Goal: Use online tool/utility: Utilize a website feature to perform a specific function

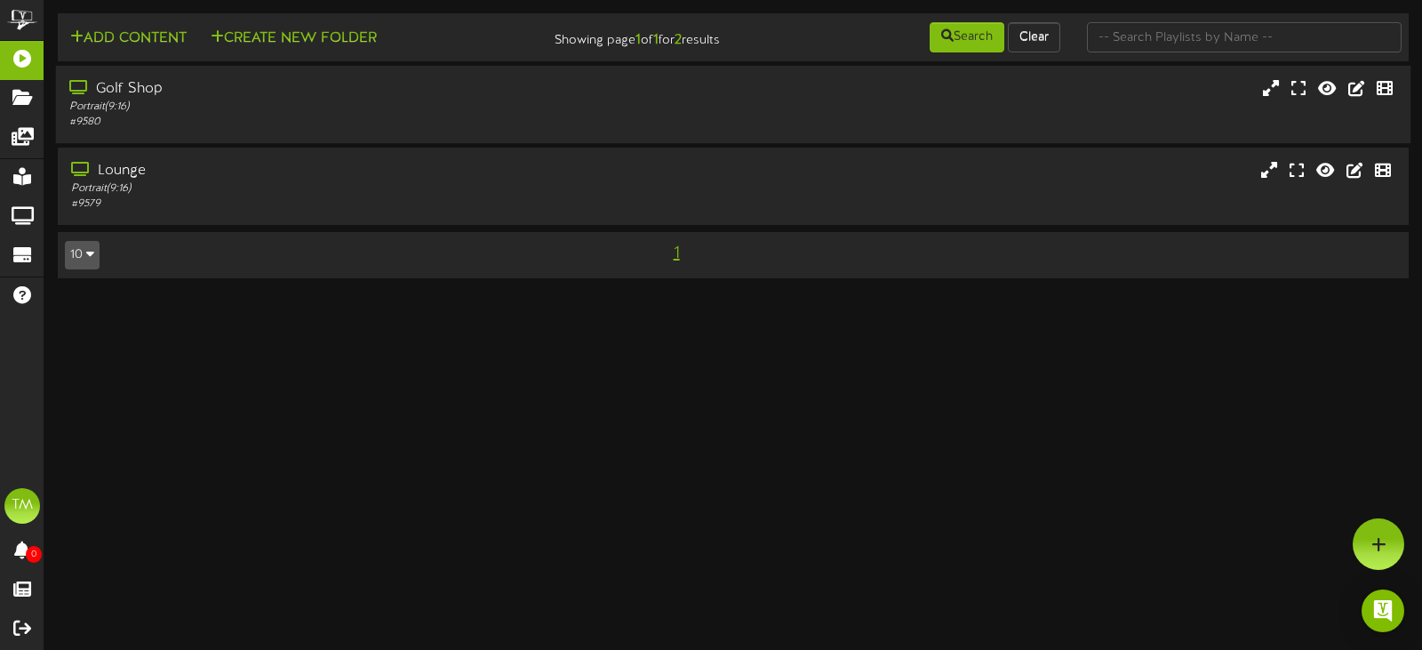
click at [244, 100] on div "Portrait ( 9:16 )" at bounding box center [338, 107] width 538 height 15
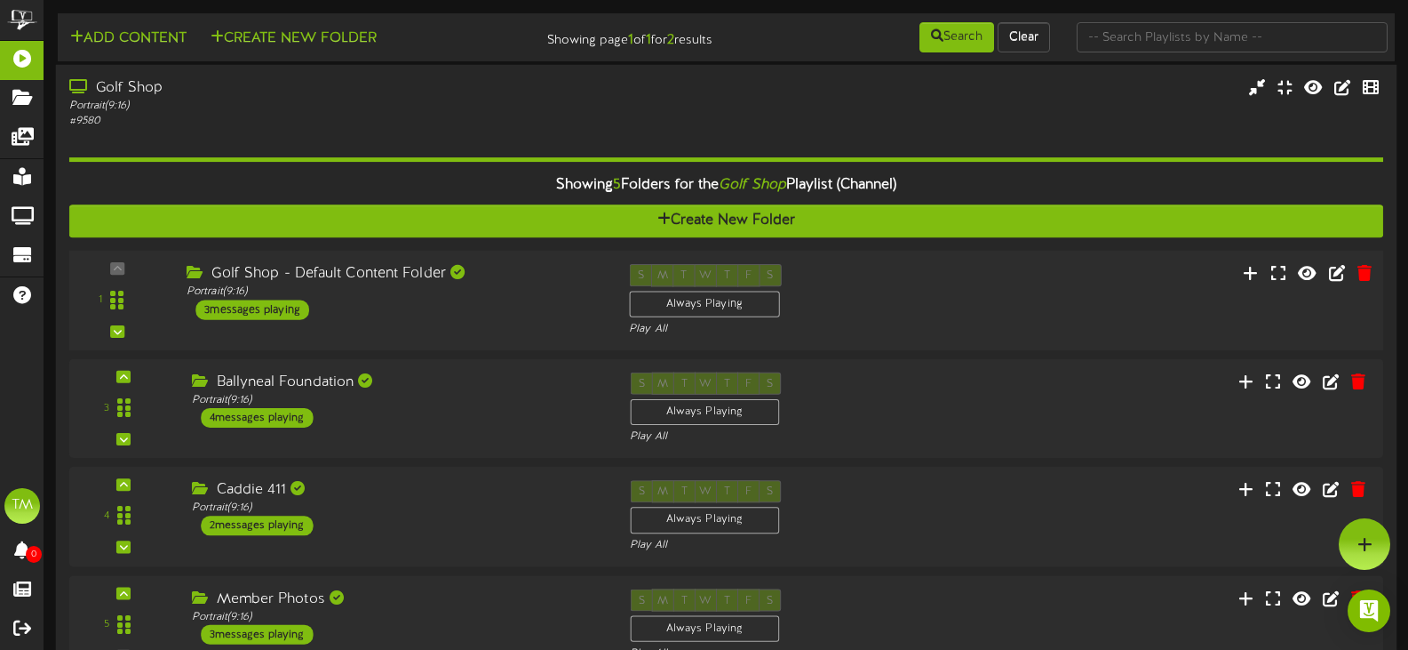
click at [481, 325] on div "1 ( 9:16" at bounding box center [726, 300] width 1328 height 73
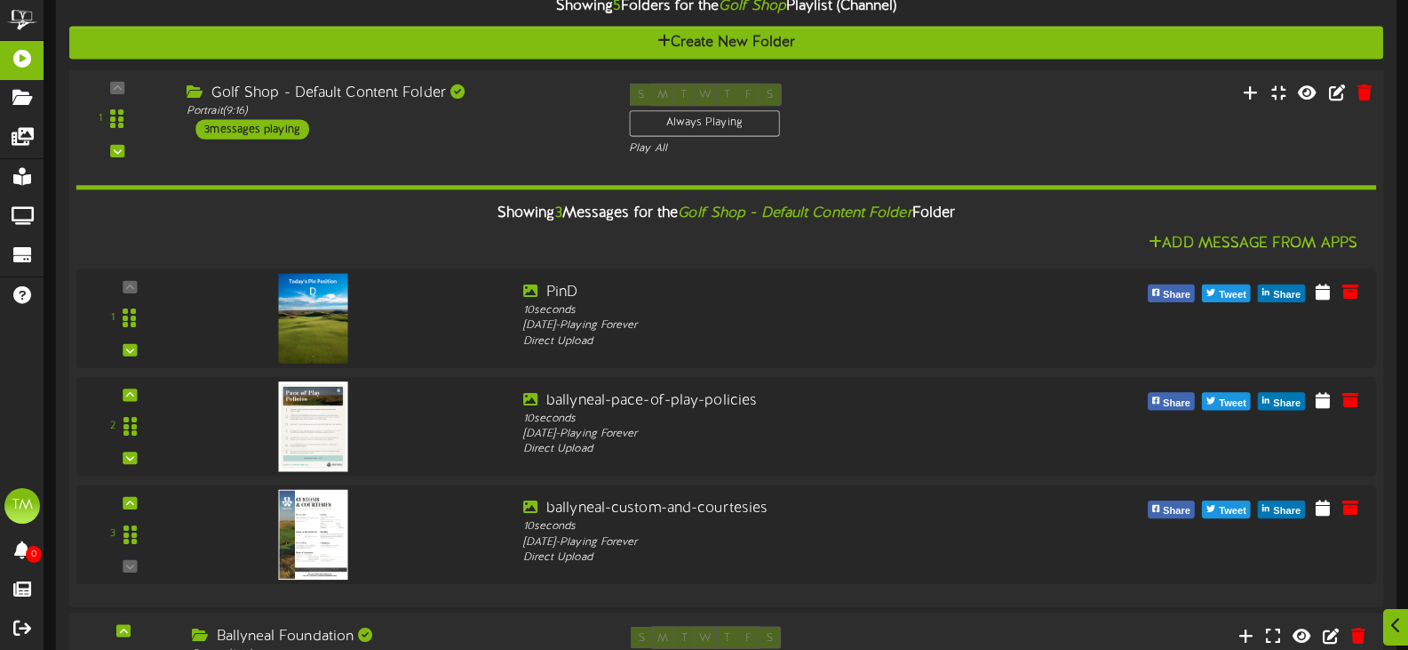
scroll to position [622, 0]
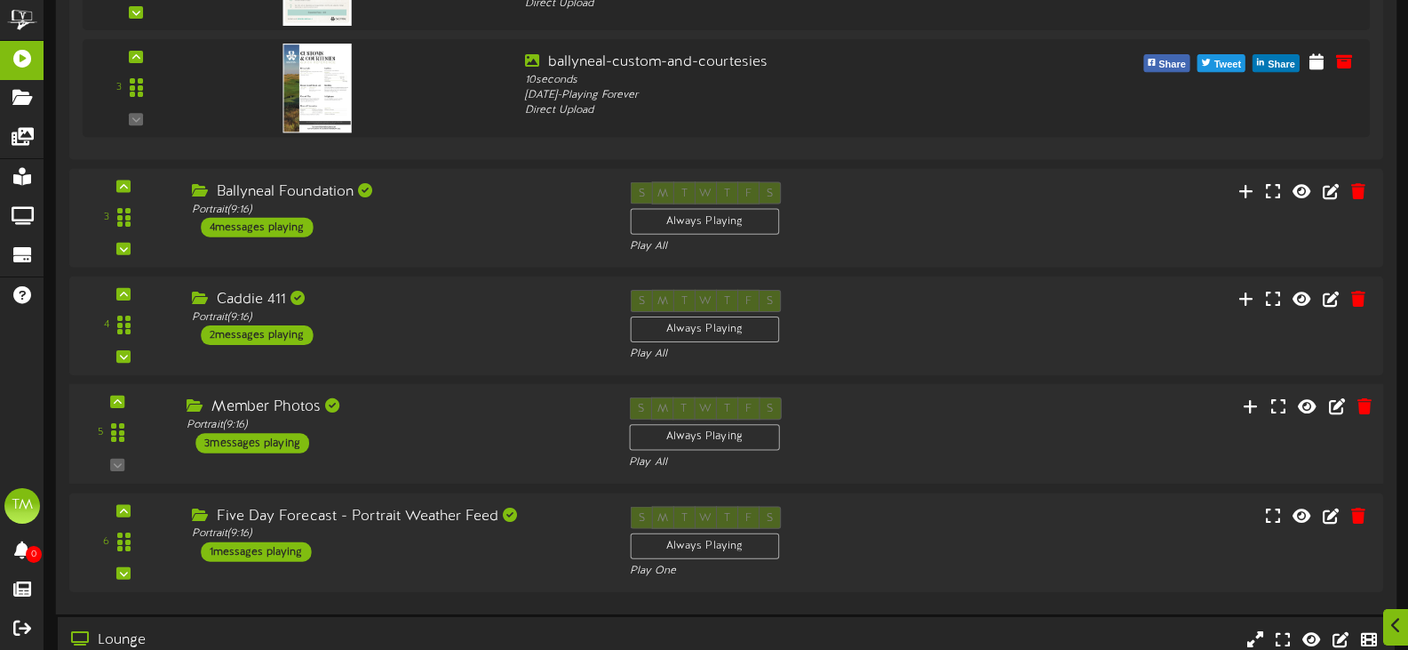
click at [444, 437] on div "Member Photos Portrait ( 9:16 ) 3 messages playing" at bounding box center [394, 425] width 443 height 56
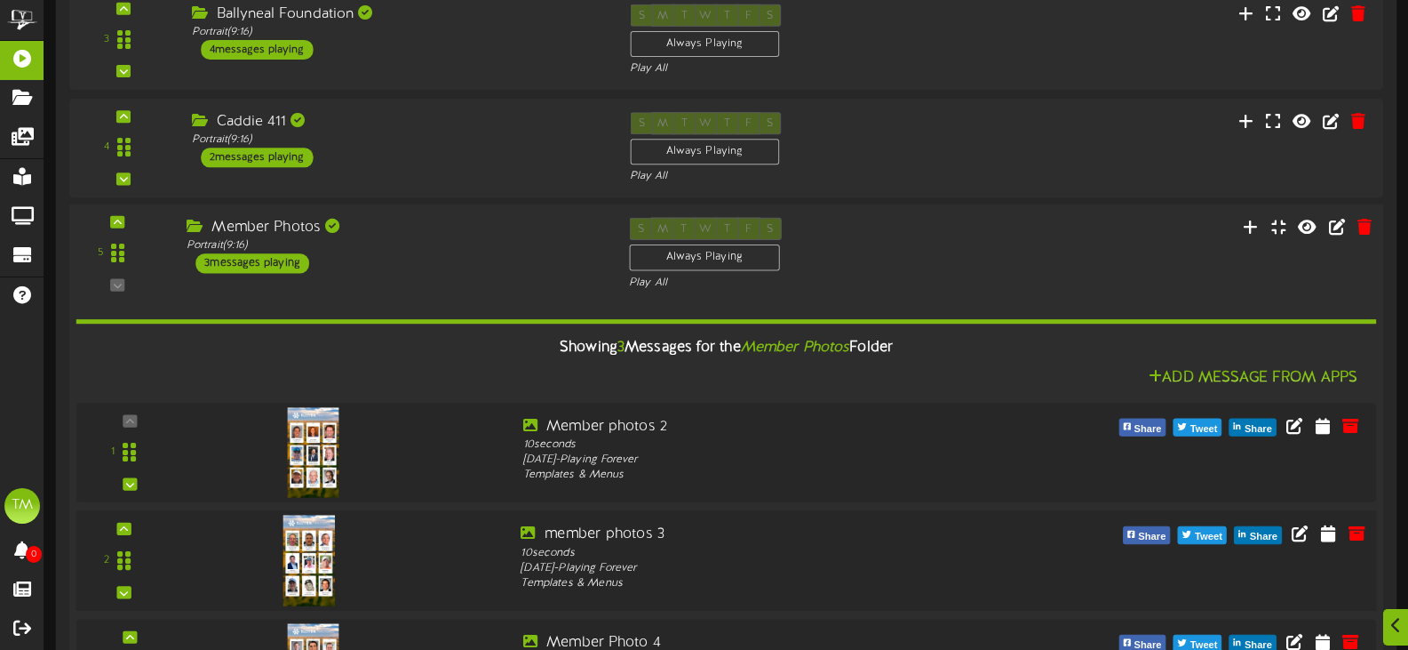
scroll to position [977, 0]
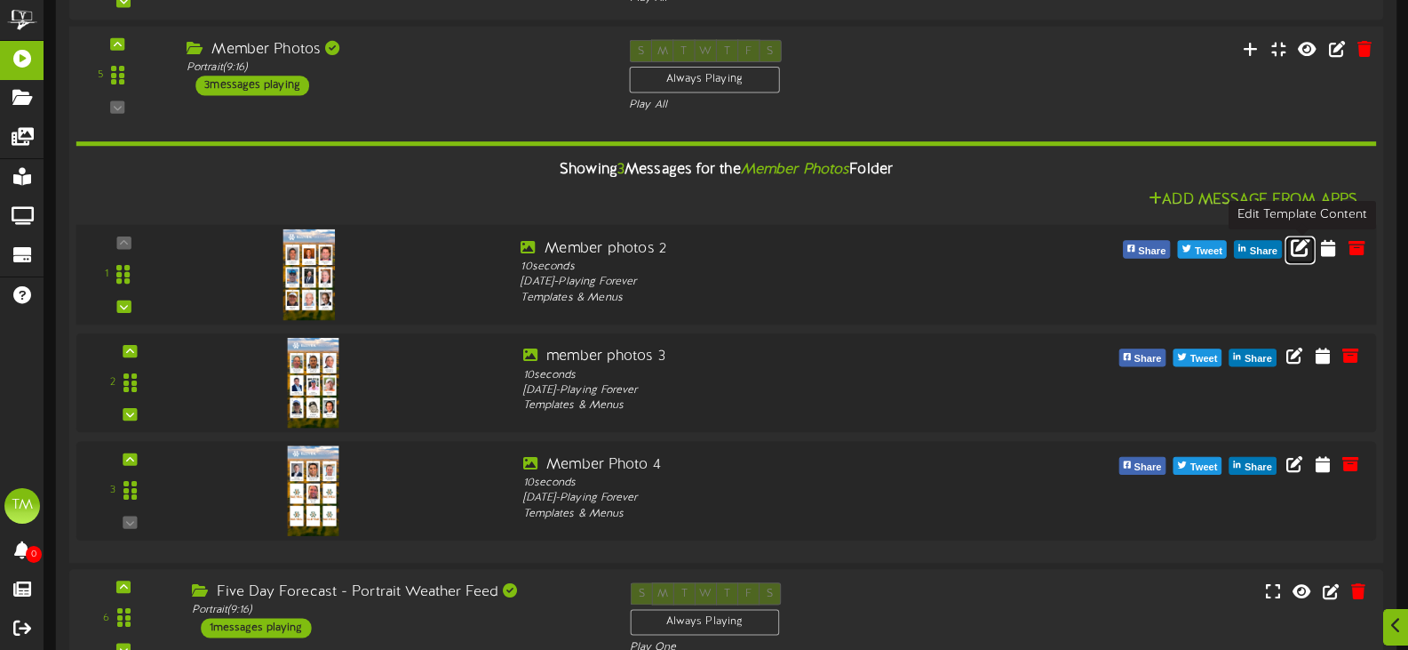
click at [1302, 245] on icon at bounding box center [1301, 247] width 20 height 20
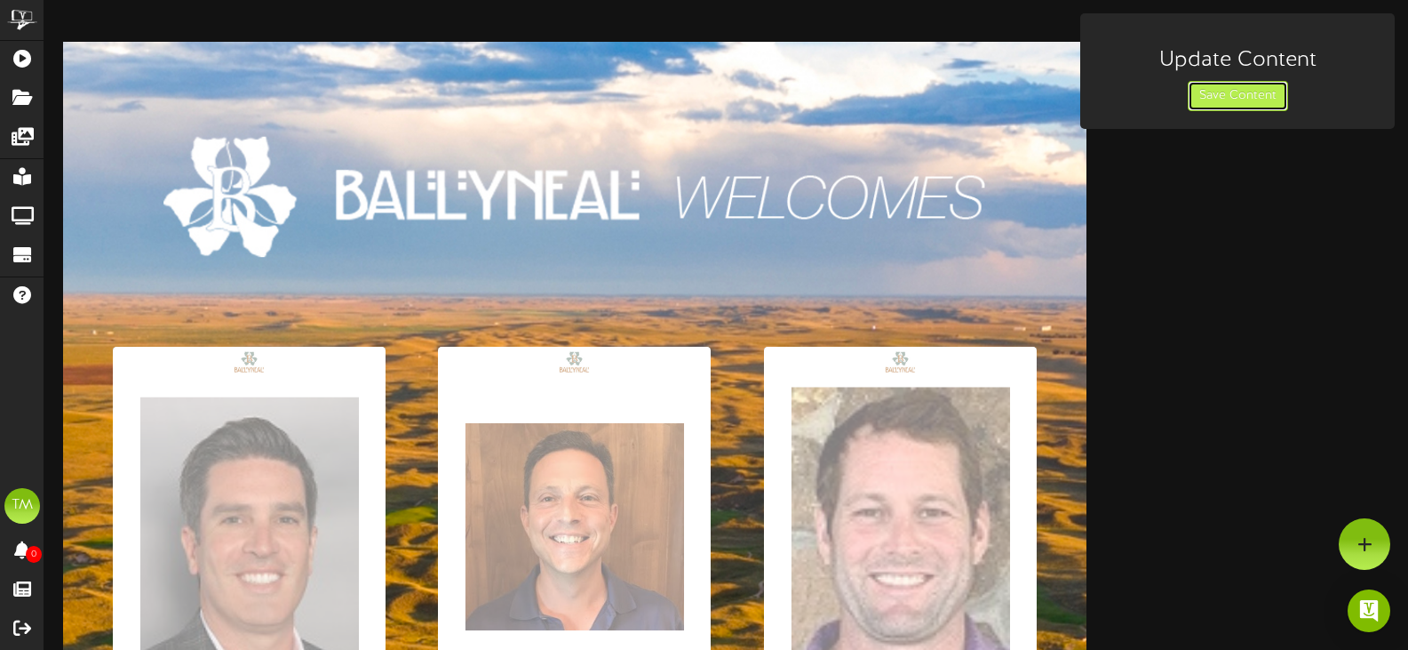
click at [1240, 91] on button "Save Content" at bounding box center [1238, 96] width 100 height 30
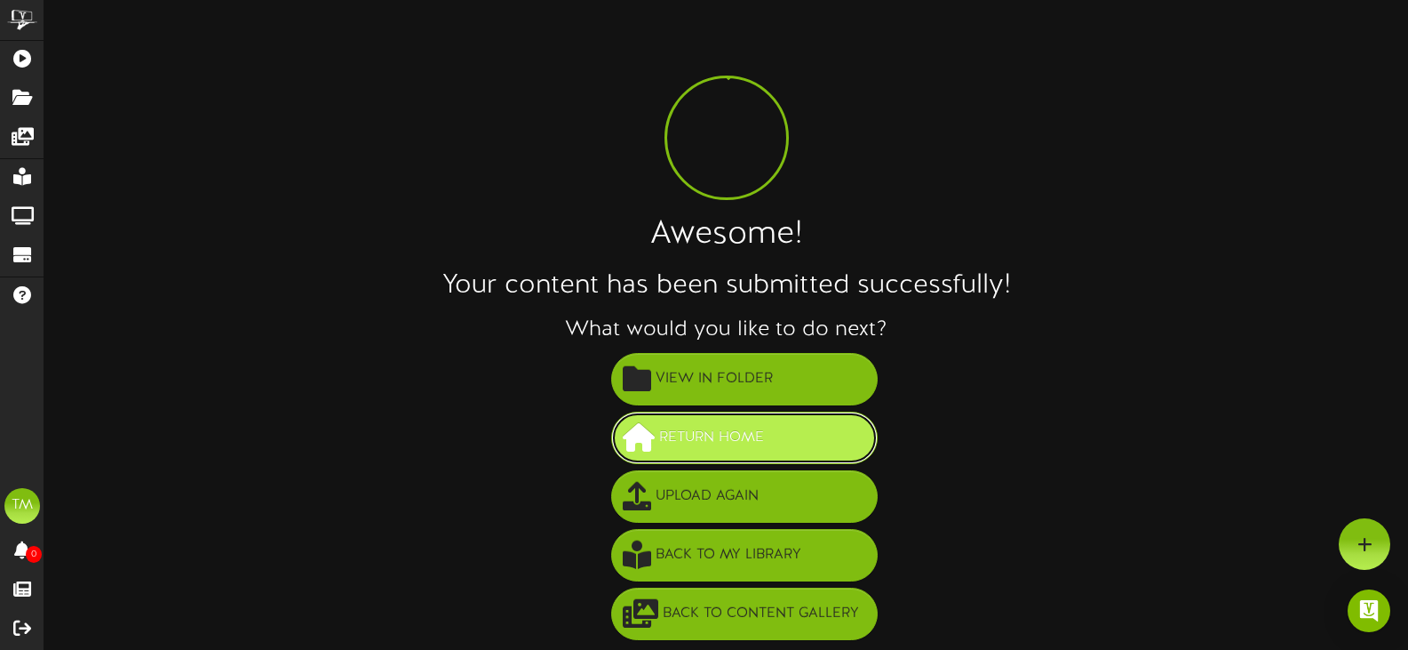
click at [738, 429] on span "Return Home" at bounding box center [712, 437] width 114 height 29
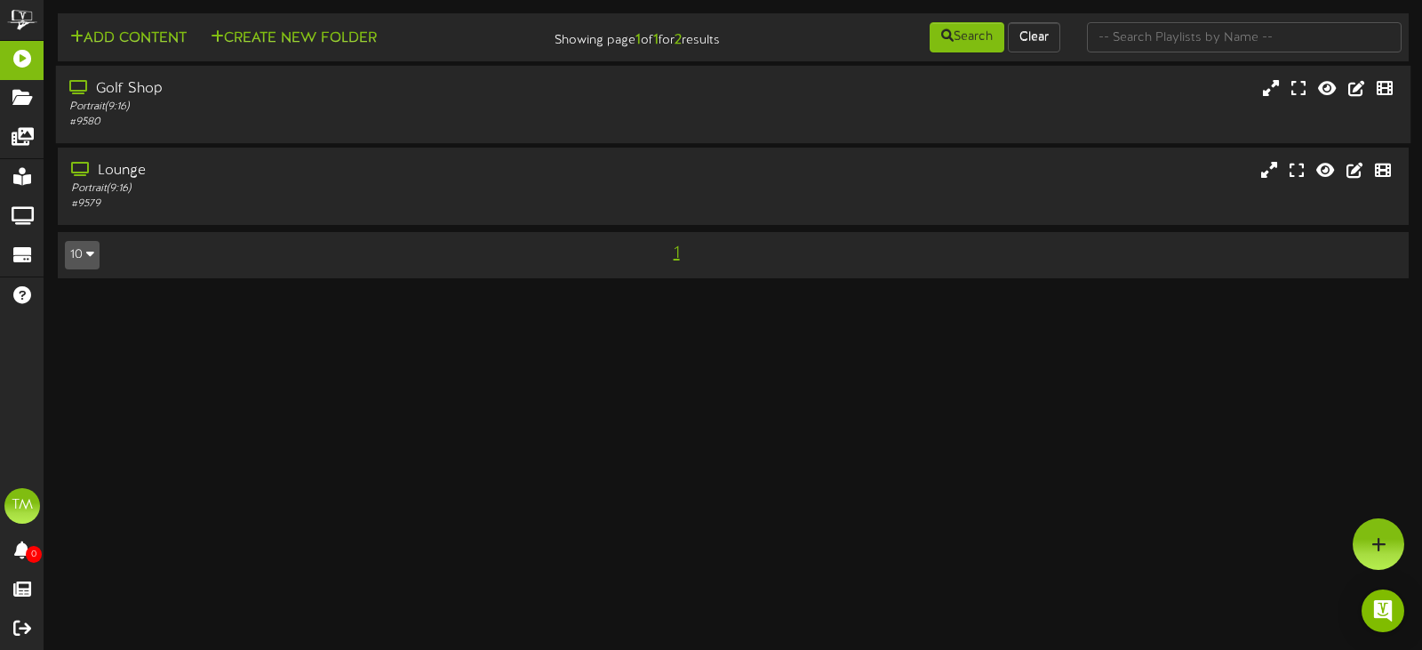
click at [479, 101] on div "Portrait ( 9:16 )" at bounding box center [338, 107] width 538 height 15
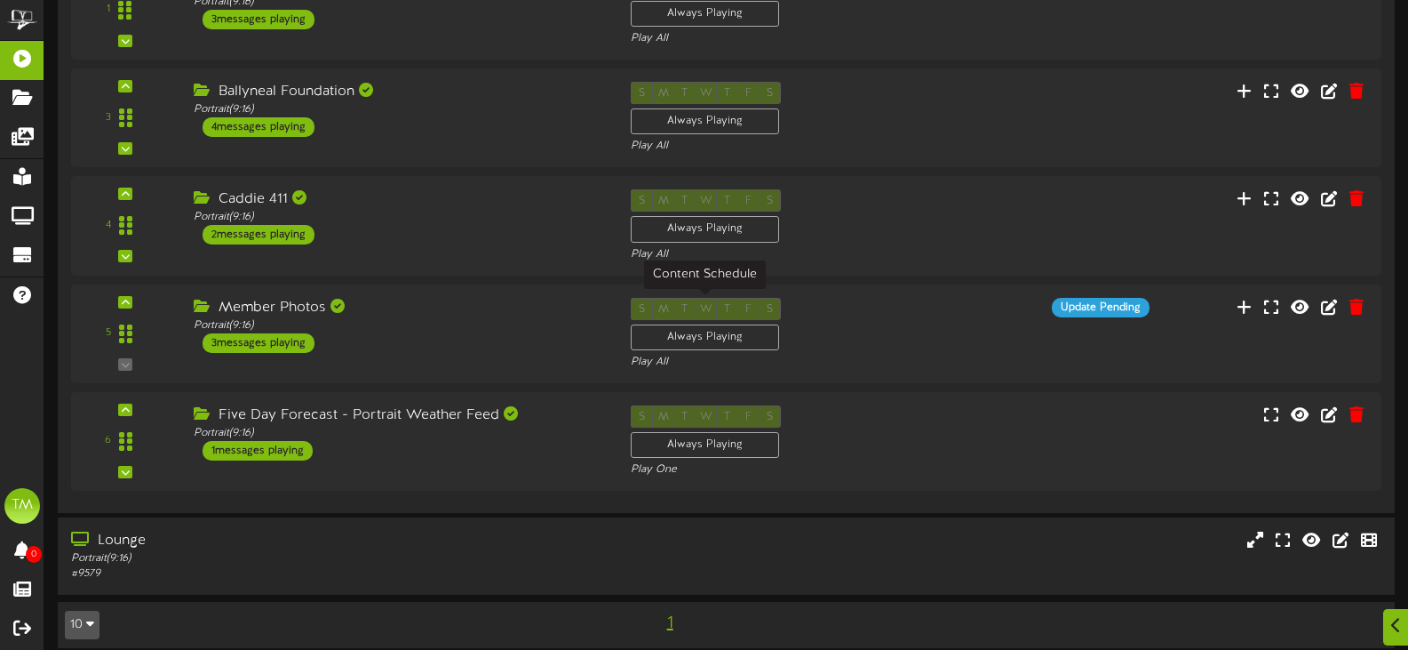
scroll to position [307, 0]
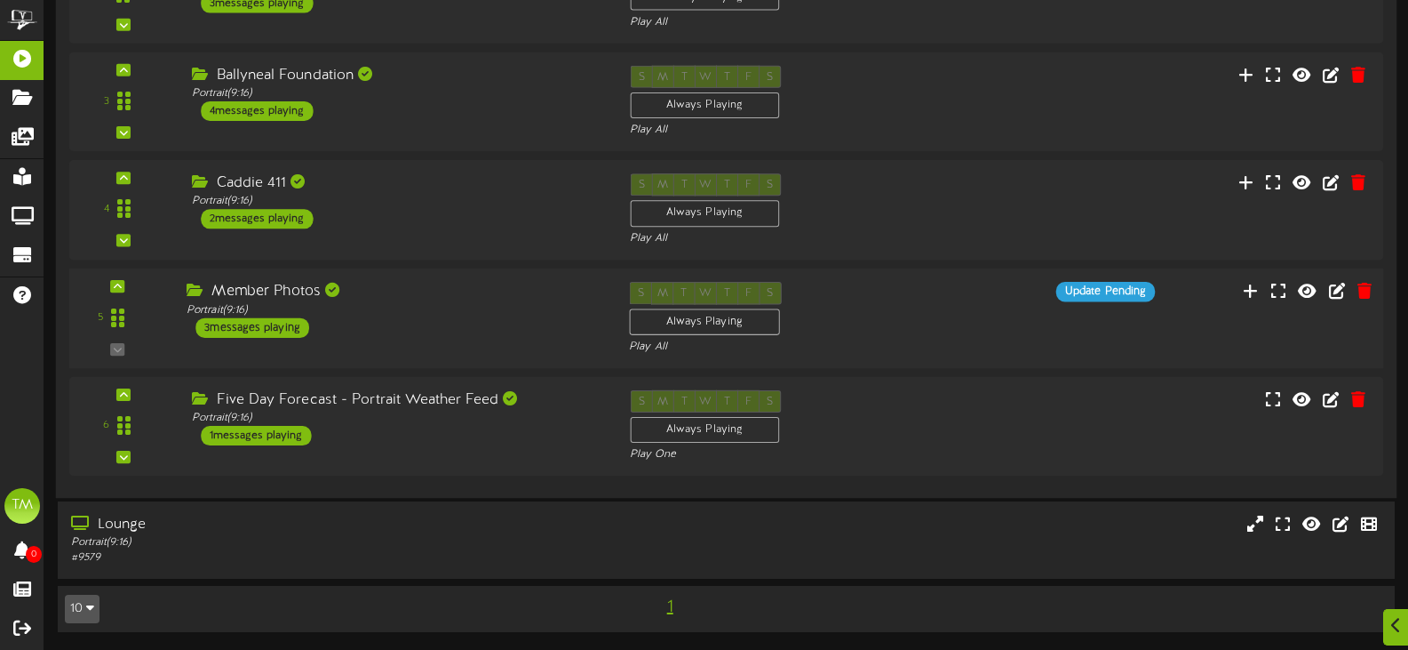
click at [981, 339] on div "5 ( 9:16" at bounding box center [726, 318] width 1328 height 73
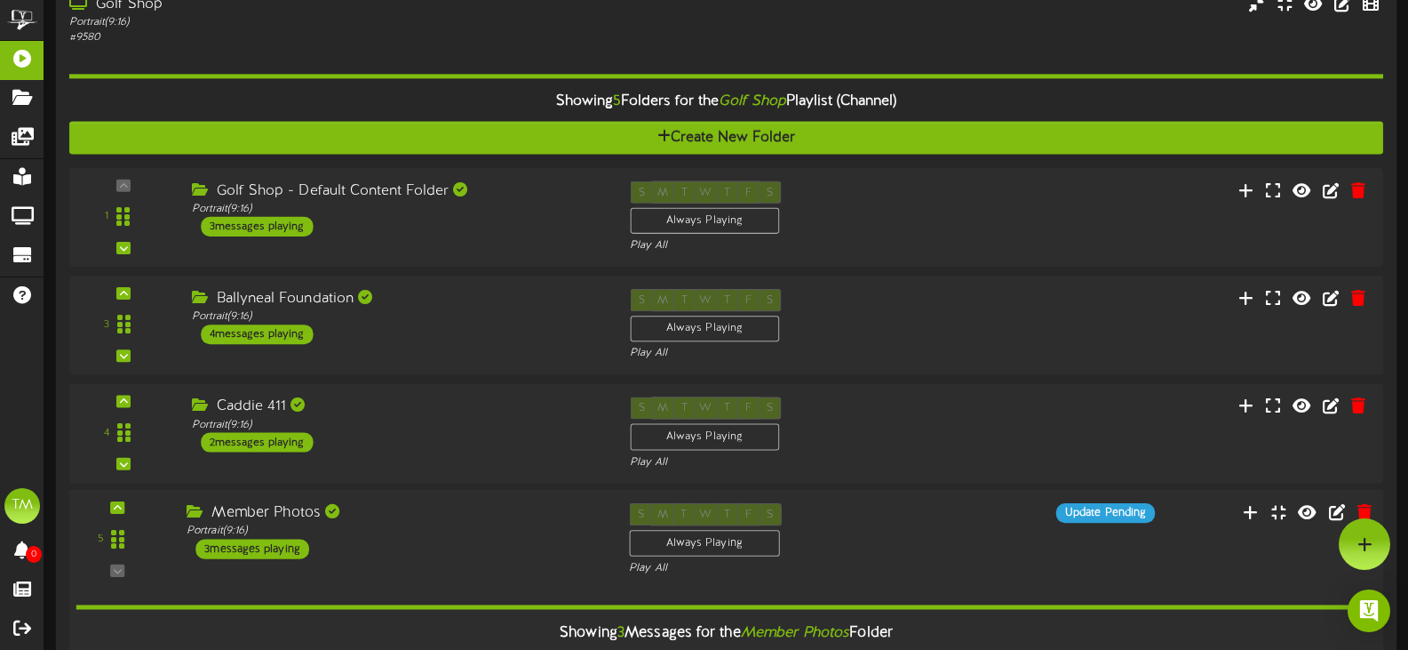
scroll to position [0, 0]
